Goal: Task Accomplishment & Management: Use online tool/utility

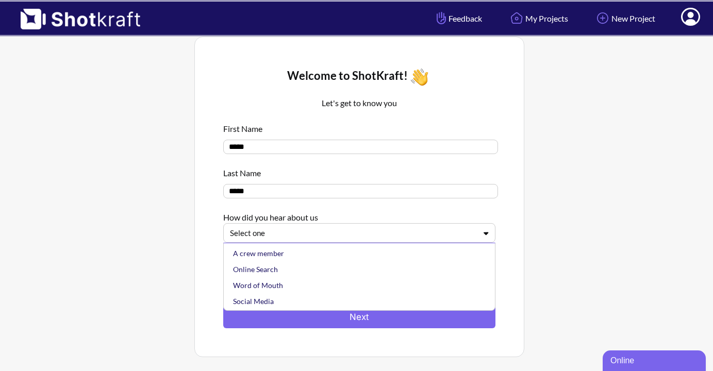
click at [439, 238] on div at bounding box center [353, 233] width 246 height 12
click at [344, 255] on div "A crew member" at bounding box center [362, 253] width 262 height 16
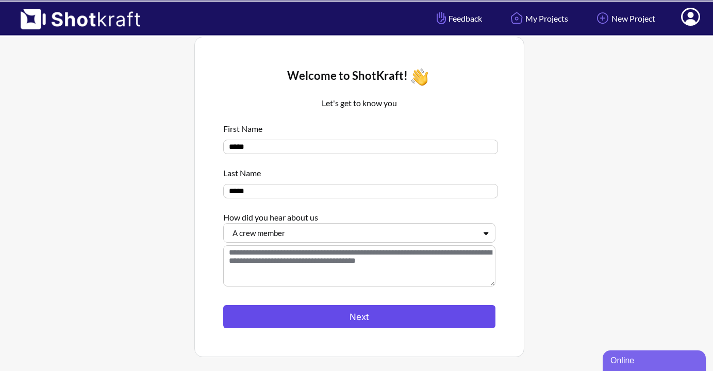
click at [350, 315] on button "Next" at bounding box center [359, 316] width 272 height 23
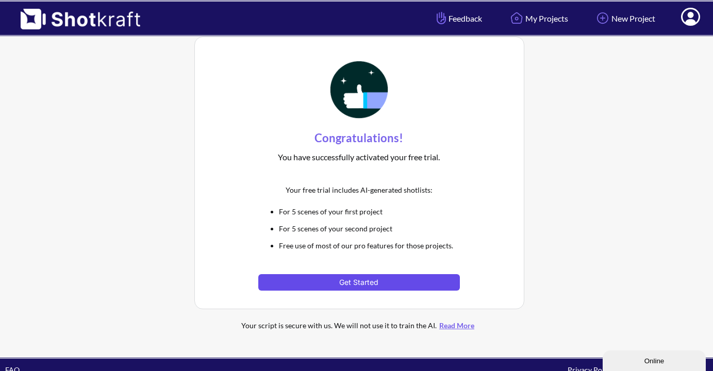
click at [359, 286] on button "Get Started" at bounding box center [358, 282] width 201 height 16
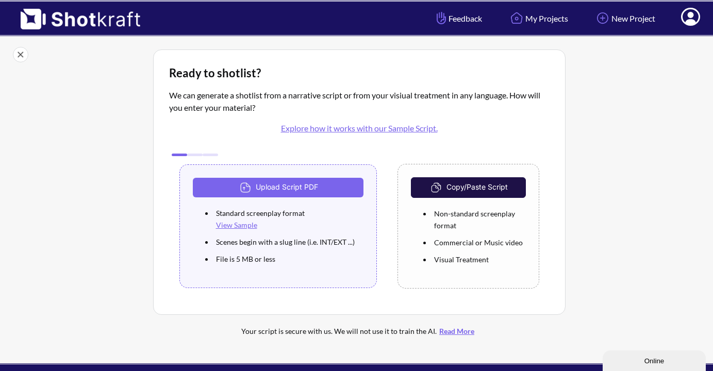
click at [316, 131] on link "Explore how it works with our Sample Script." at bounding box center [359, 128] width 157 height 10
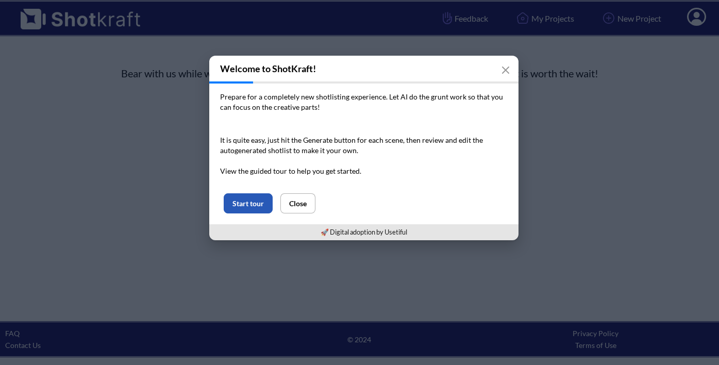
click at [244, 197] on button "Start tour" at bounding box center [248, 203] width 49 height 20
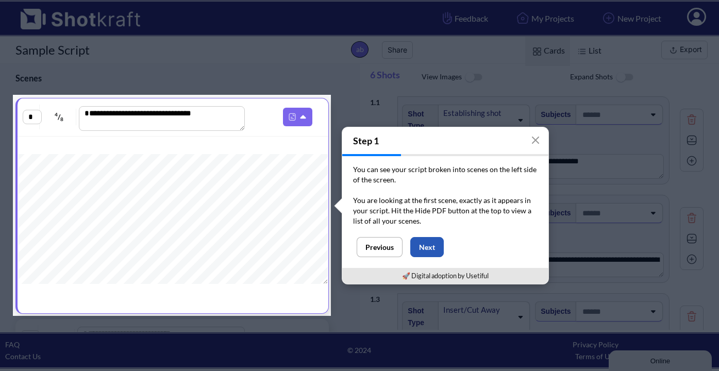
click at [434, 248] on button "Next" at bounding box center [426, 247] width 33 height 20
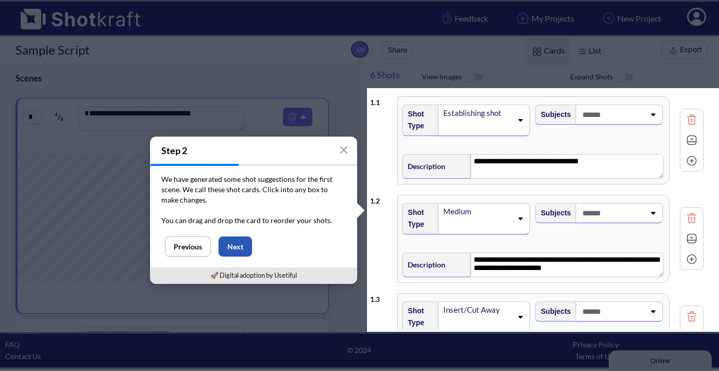
click at [240, 244] on button "Next" at bounding box center [234, 246] width 33 height 20
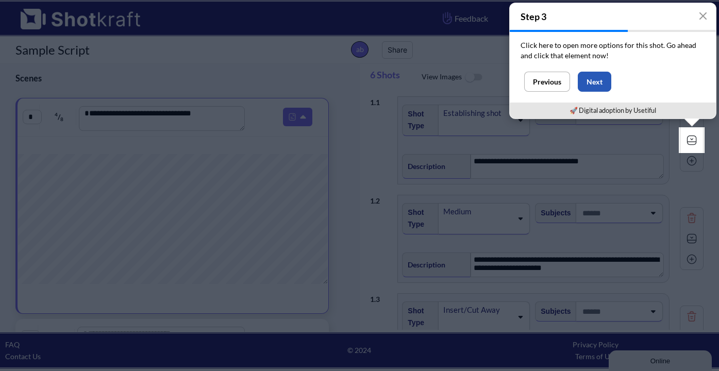
click at [600, 85] on button "Next" at bounding box center [594, 82] width 33 height 20
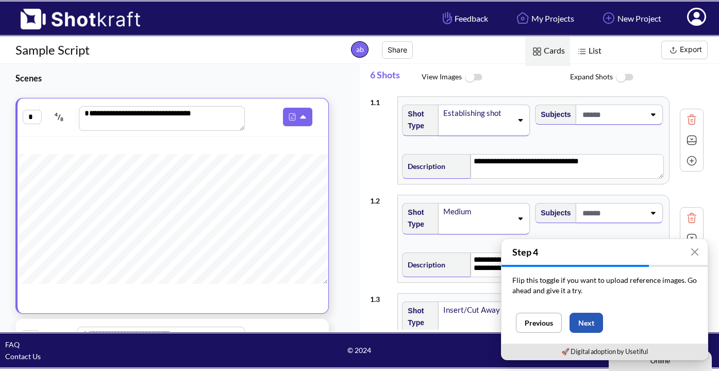
click at [584, 317] on button "Next" at bounding box center [585, 323] width 33 height 20
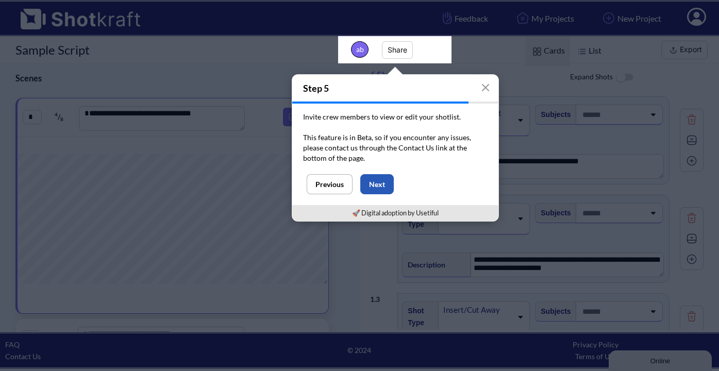
click at [381, 185] on button "Next" at bounding box center [376, 184] width 33 height 20
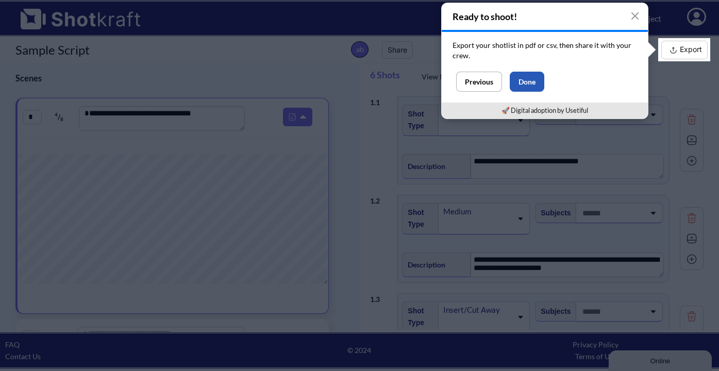
click at [525, 77] on button "Done" at bounding box center [527, 82] width 35 height 20
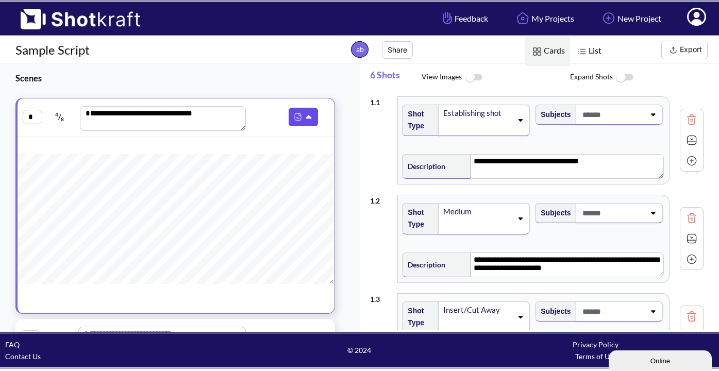
click at [299, 112] on button at bounding box center [303, 117] width 29 height 19
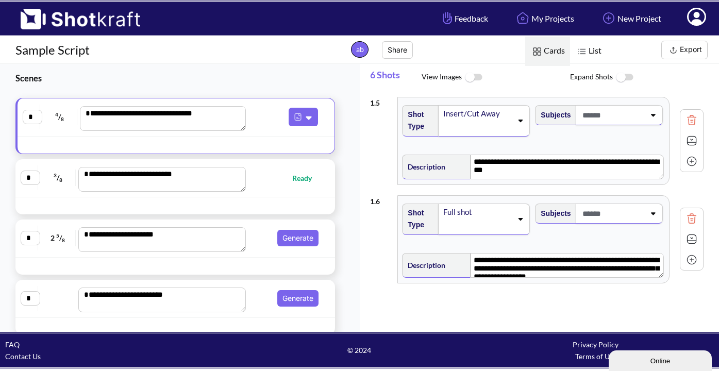
click at [59, 116] on span "4 / 8" at bounding box center [60, 117] width 35 height 16
click at [62, 120] on span "8" at bounding box center [62, 119] width 3 height 6
